Goal: Contribute content

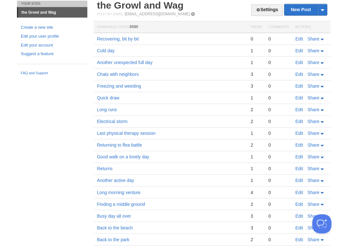
click at [298, 42] on td "Edit Share" at bounding box center [310, 39] width 38 height 12
click at [297, 39] on link "Edit" at bounding box center [299, 38] width 8 height 5
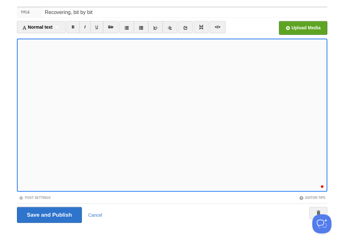
scroll to position [421, 0]
click at [49, 214] on input "Save and Publish" at bounding box center [49, 215] width 65 height 16
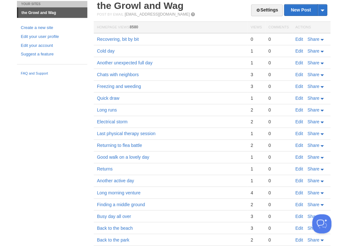
click at [298, 33] on td "Edit Share" at bounding box center [310, 39] width 38 height 12
click at [298, 37] on link "Edit" at bounding box center [299, 39] width 8 height 5
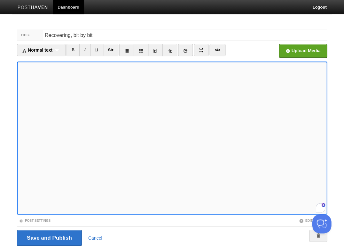
scroll to position [23, 0]
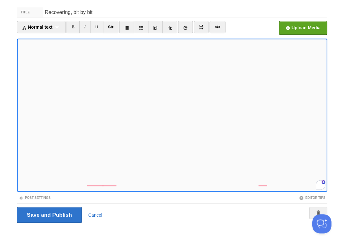
drag, startPoint x: 266, startPoint y: 189, endPoint x: 245, endPoint y: 200, distance: 23.1
click at [245, 200] on fieldset "Title Recovering, bit by bit Normal text Normal text Heading 1 Heading 2 Headin…" at bounding box center [172, 117] width 310 height 221
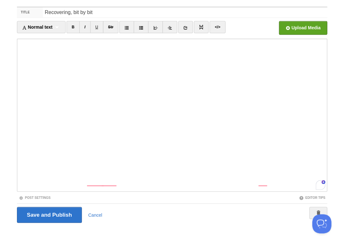
click at [246, 199] on div "Editor Tips" at bounding box center [249, 197] width 155 height 5
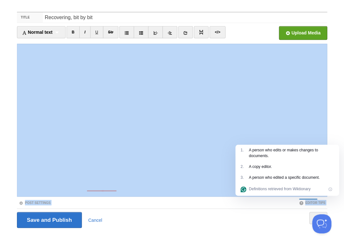
scroll to position [4, 0]
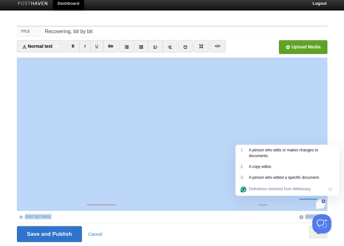
drag, startPoint x: 100, startPoint y: 4, endPoint x: 100, endPoint y: -7, distance: 11.5
click at [100, 0] on html "Dashboard Logout Post saved × Post saved × Post saved × Post saved × Post saved…" at bounding box center [172, 131] width 344 height 270
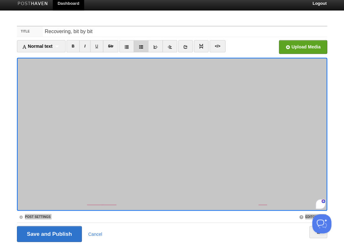
scroll to position [23, 0]
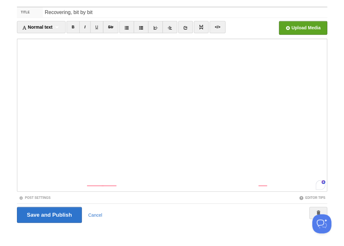
drag, startPoint x: 215, startPoint y: 189, endPoint x: 227, endPoint y: 194, distance: 13.6
click at [228, 195] on div "Editor Tips" at bounding box center [249, 197] width 155 height 5
click at [49, 214] on input "Save and Publish" at bounding box center [49, 215] width 65 height 16
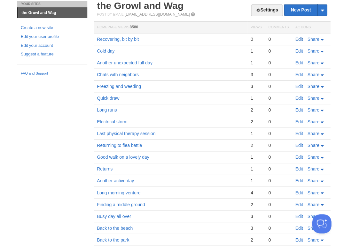
click at [295, 38] on link "Edit" at bounding box center [299, 39] width 8 height 5
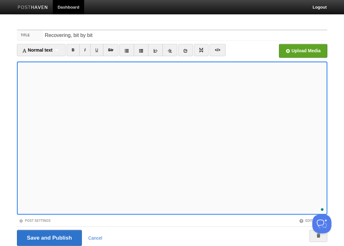
scroll to position [23, 0]
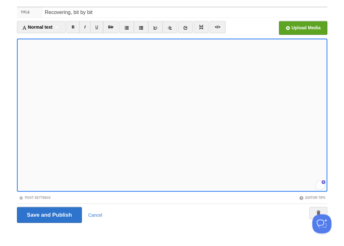
scroll to position [422, 0]
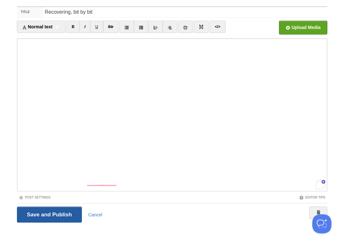
click at [67, 217] on input "Save and Publish" at bounding box center [49, 215] width 65 height 16
